Goal: Find contact information: Find contact information

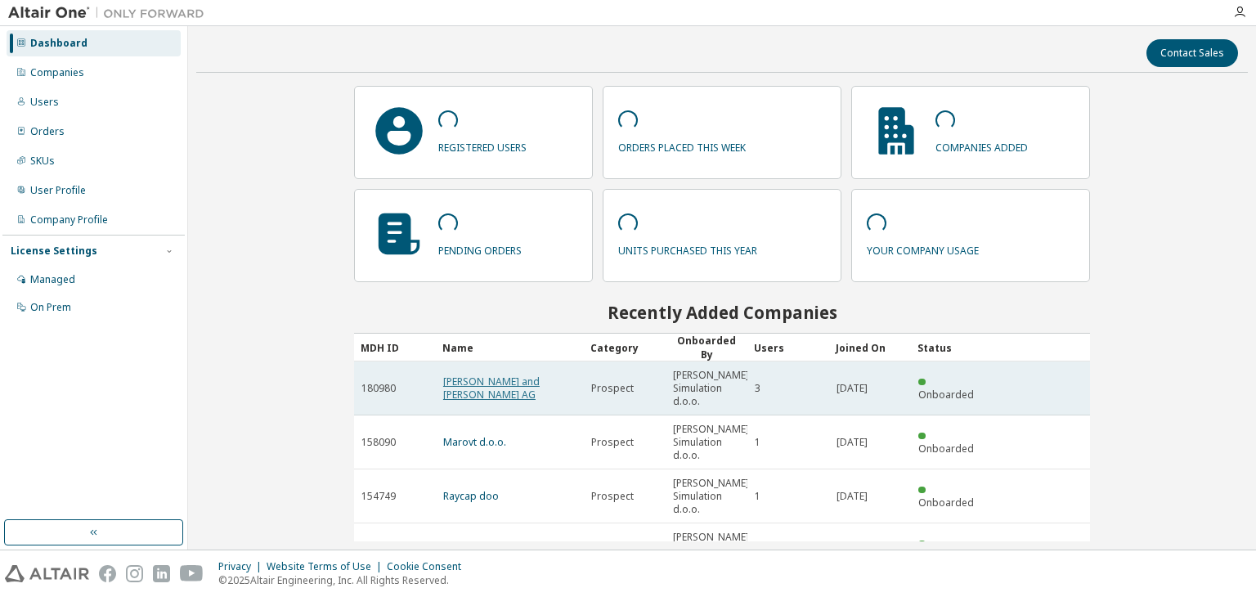
click at [499, 383] on link "[PERSON_NAME] and [PERSON_NAME] AG" at bounding box center [491, 387] width 96 height 27
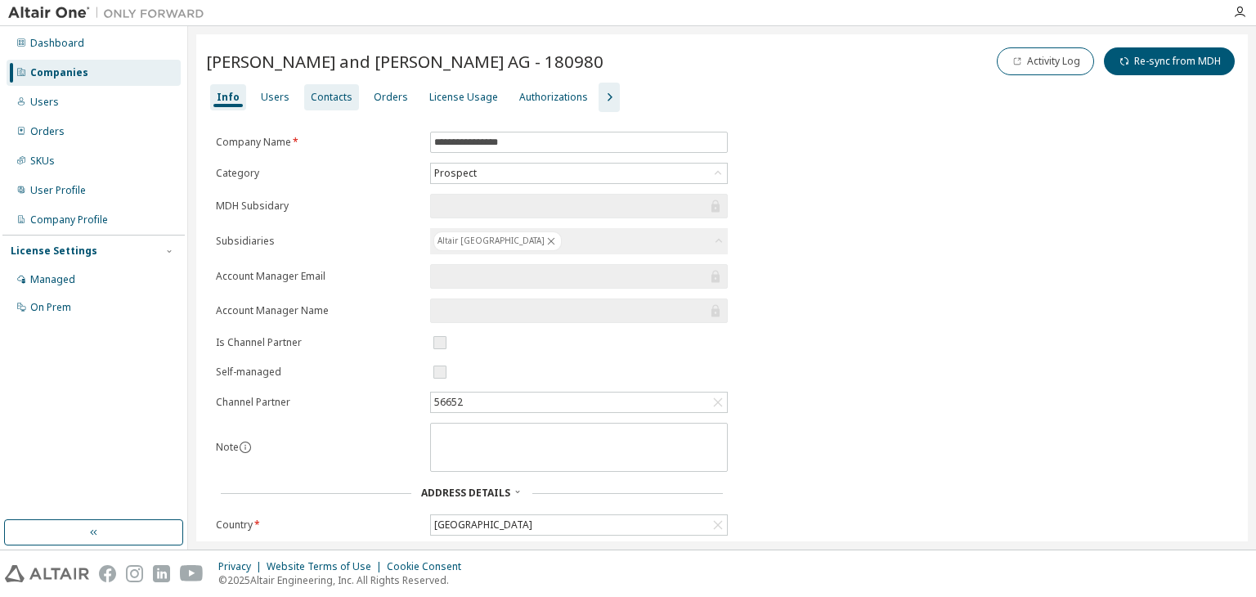
click at [317, 99] on div "Contacts" at bounding box center [332, 97] width 42 height 13
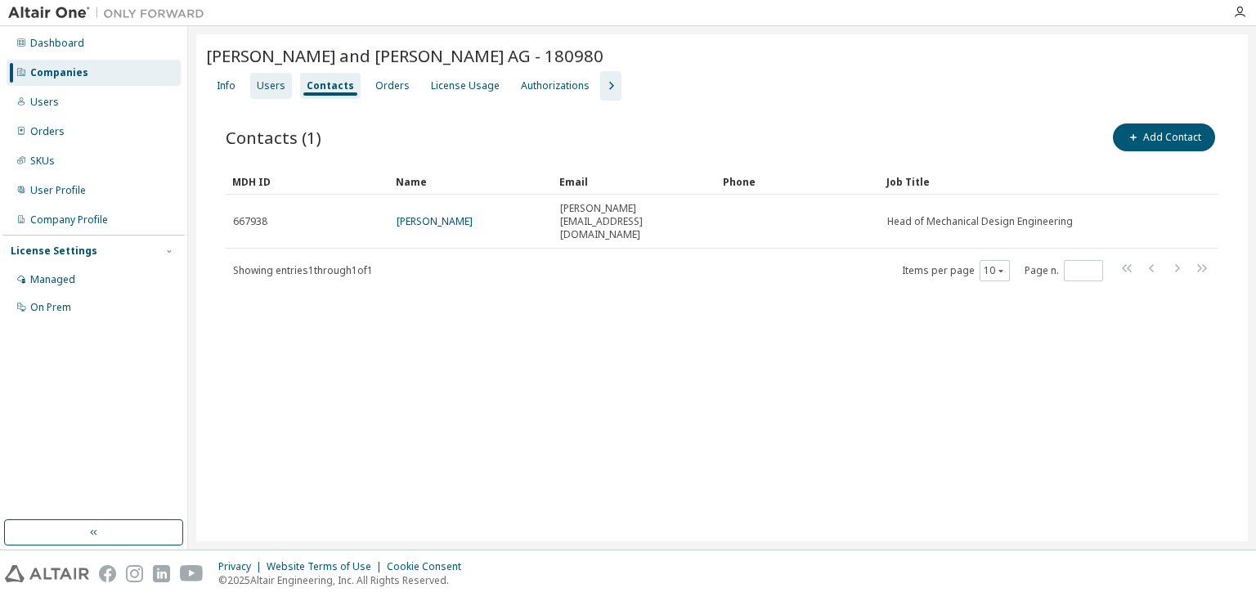
click at [273, 93] on div "Users" at bounding box center [271, 86] width 42 height 26
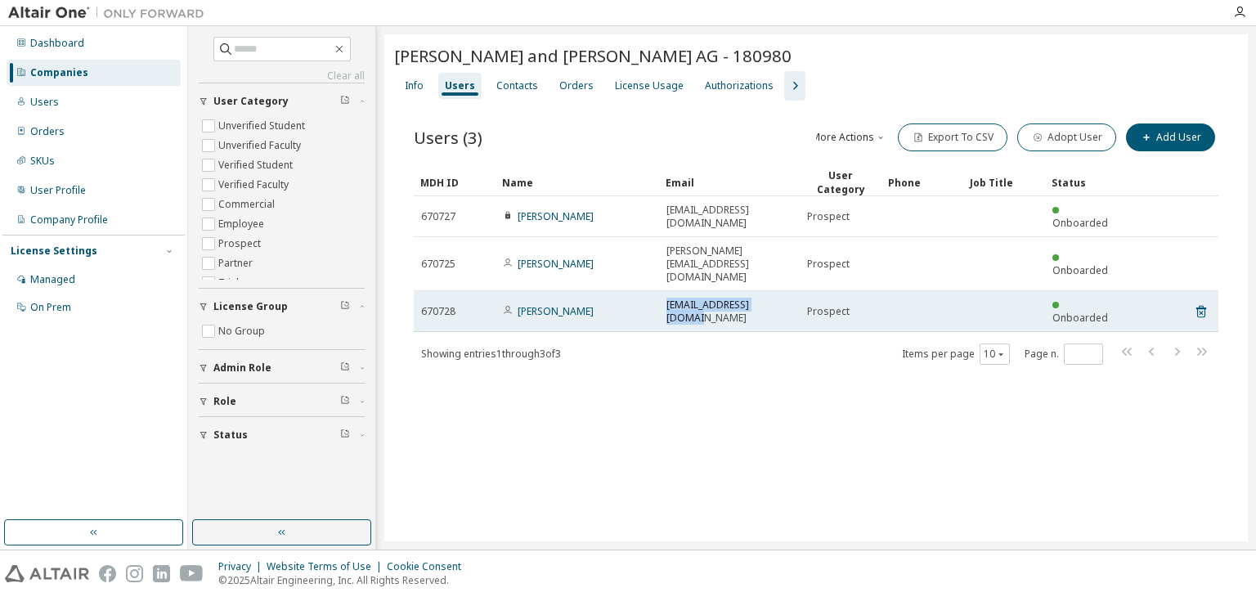
drag, startPoint x: 774, startPoint y: 257, endPoint x: 657, endPoint y: 272, distance: 117.9
click at [657, 291] on tr "670728 [PERSON_NAME] [EMAIL_ADDRESS][DOMAIN_NAME] Prospect Onboarded" at bounding box center [816, 311] width 804 height 41
copy tr "[EMAIL_ADDRESS][DOMAIN_NAME]"
